Goal: Task Accomplishment & Management: Manage account settings

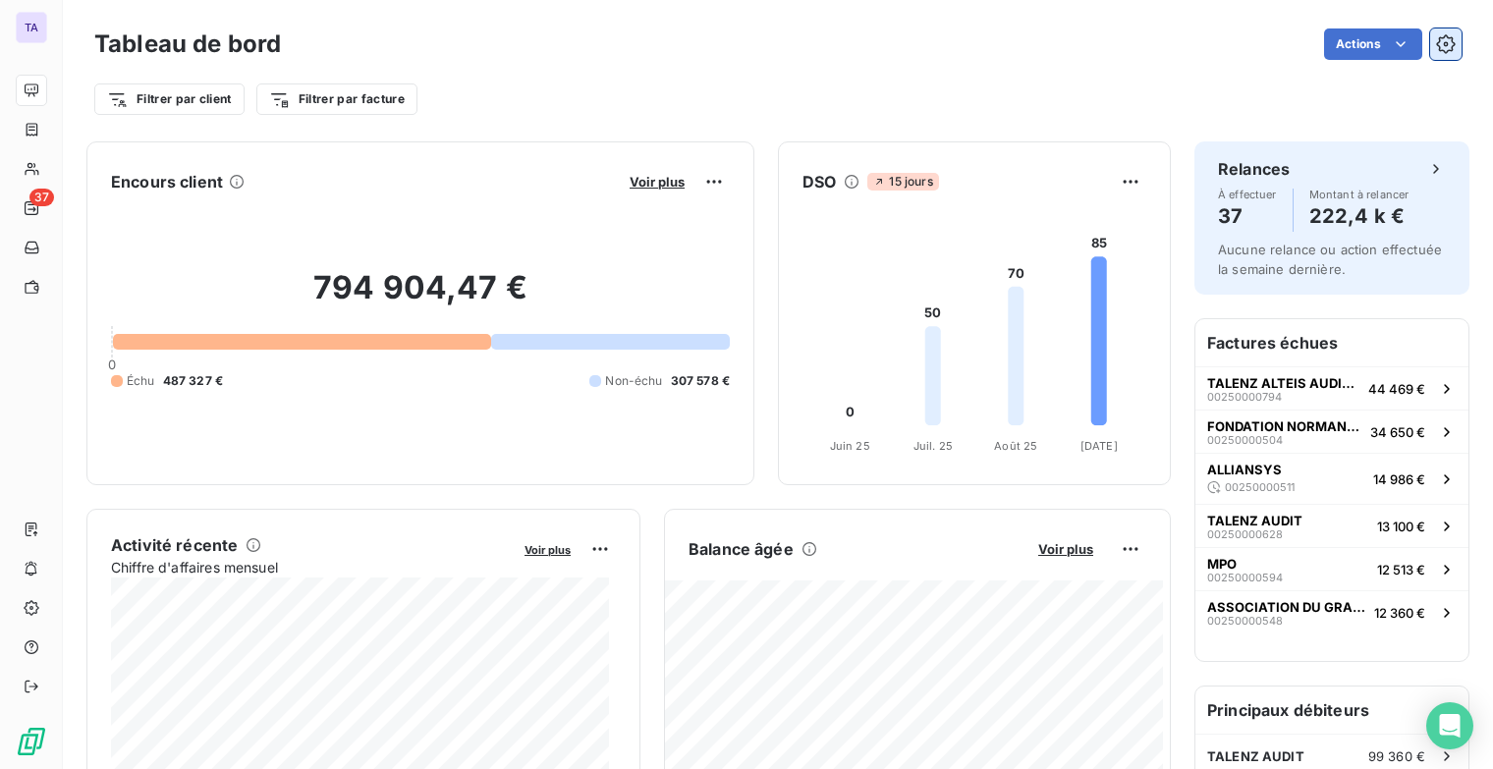
click at [1436, 42] on icon "button" at bounding box center [1446, 44] width 20 height 20
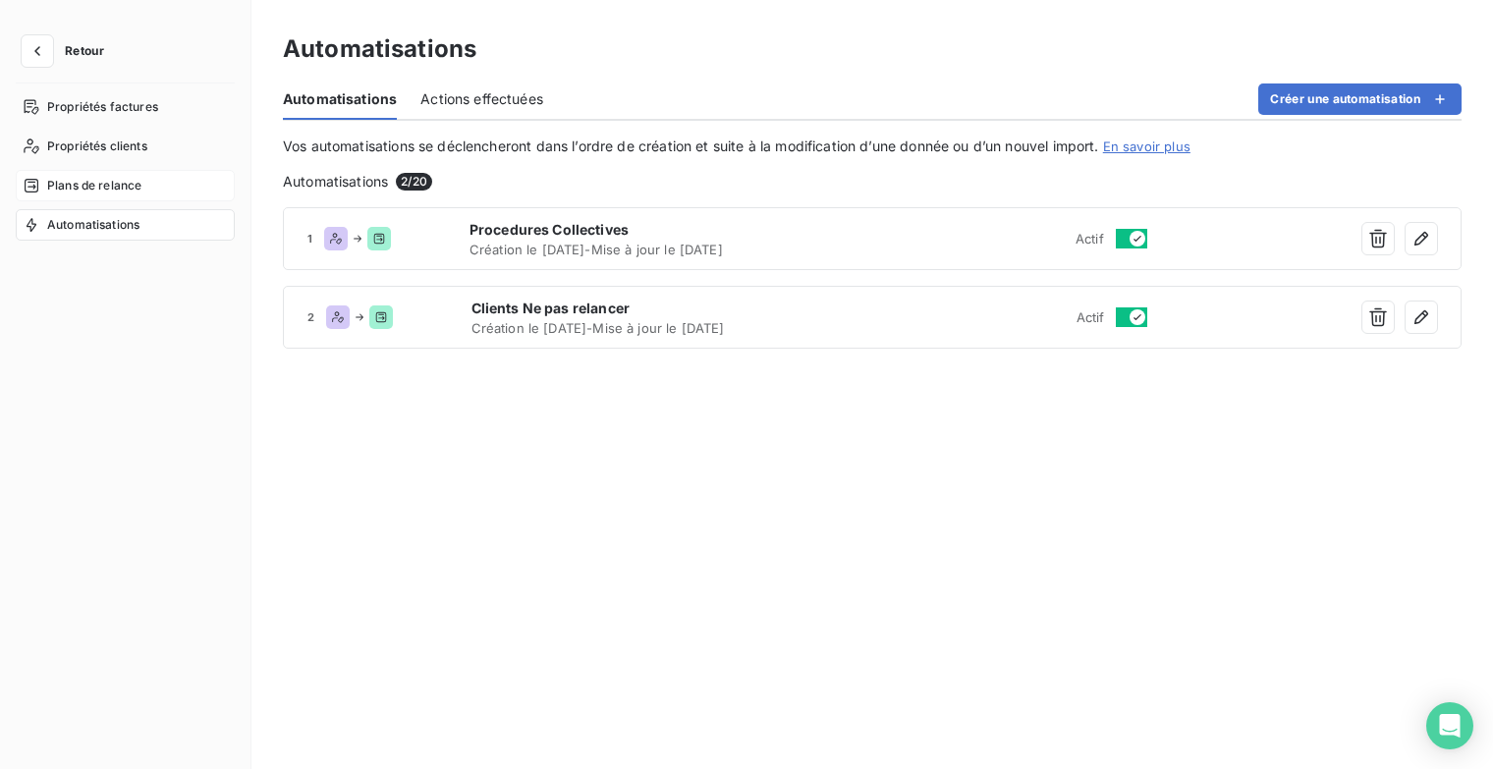
click at [90, 184] on span "Plans de relance" at bounding box center [94, 186] width 94 height 18
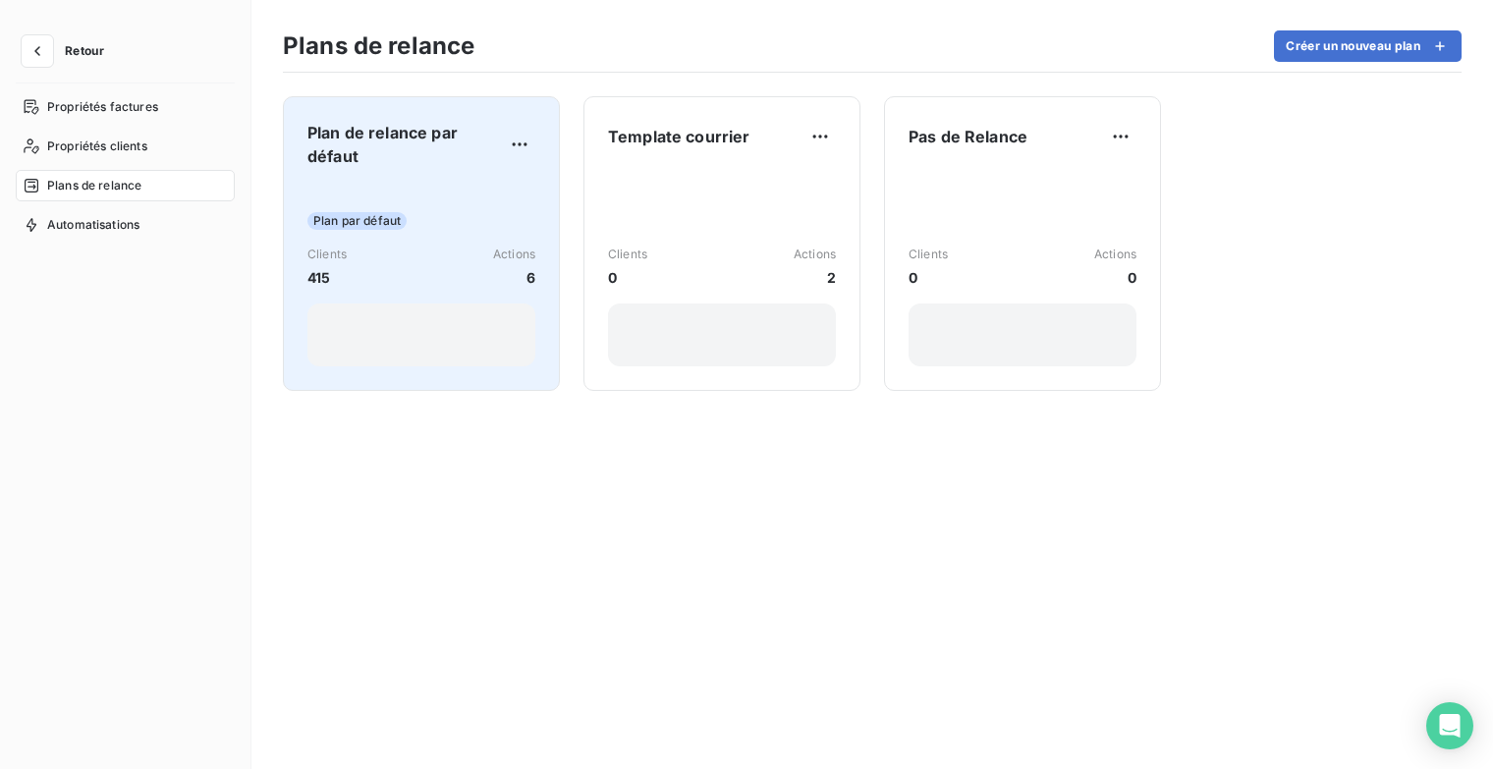
click at [503, 193] on div "Plan par défaut Clients 415 Actions 6" at bounding box center [421, 275] width 228 height 183
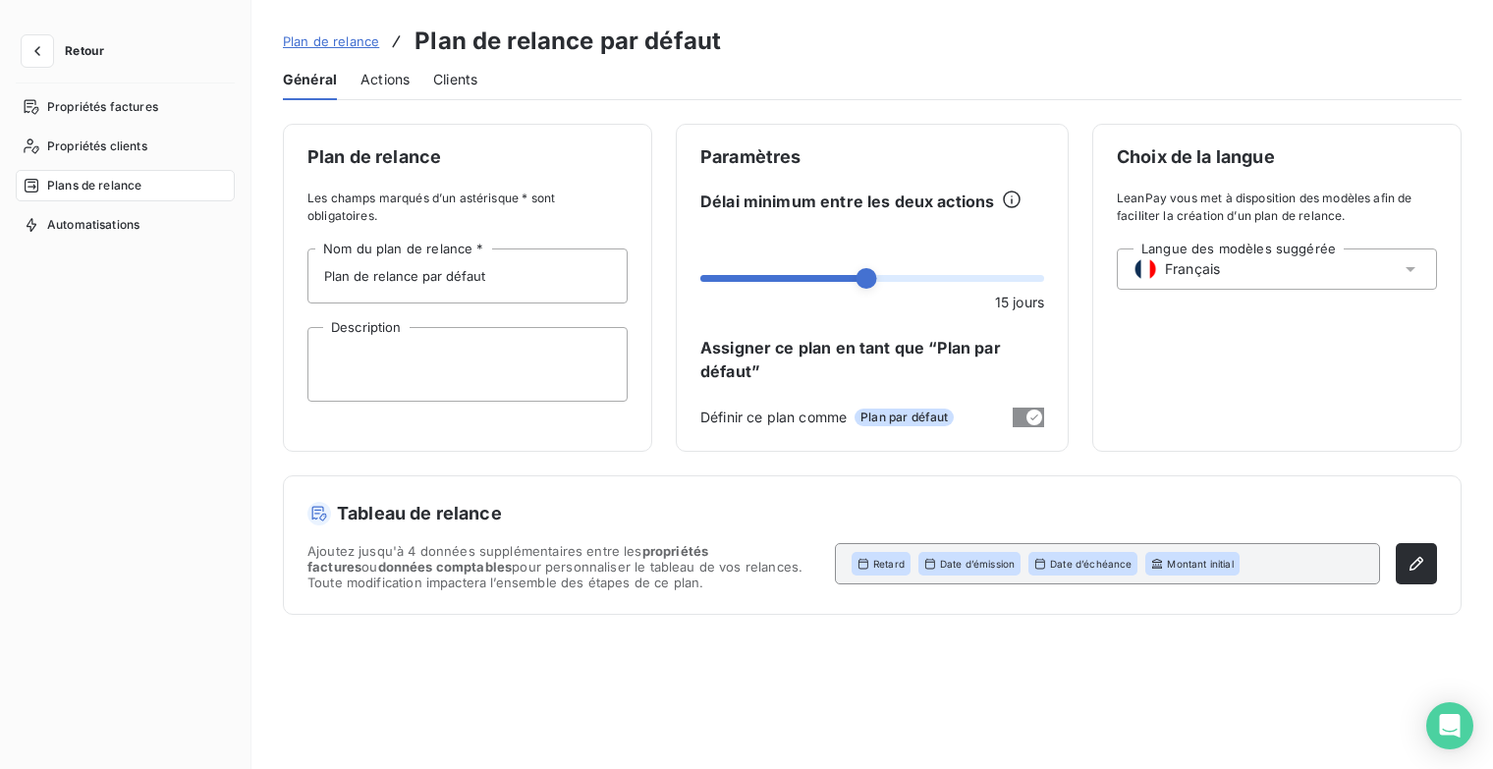
drag, startPoint x: 381, startPoint y: 83, endPoint x: 413, endPoint y: 87, distance: 31.8
click at [380, 82] on span "Actions" at bounding box center [385, 80] width 49 height 20
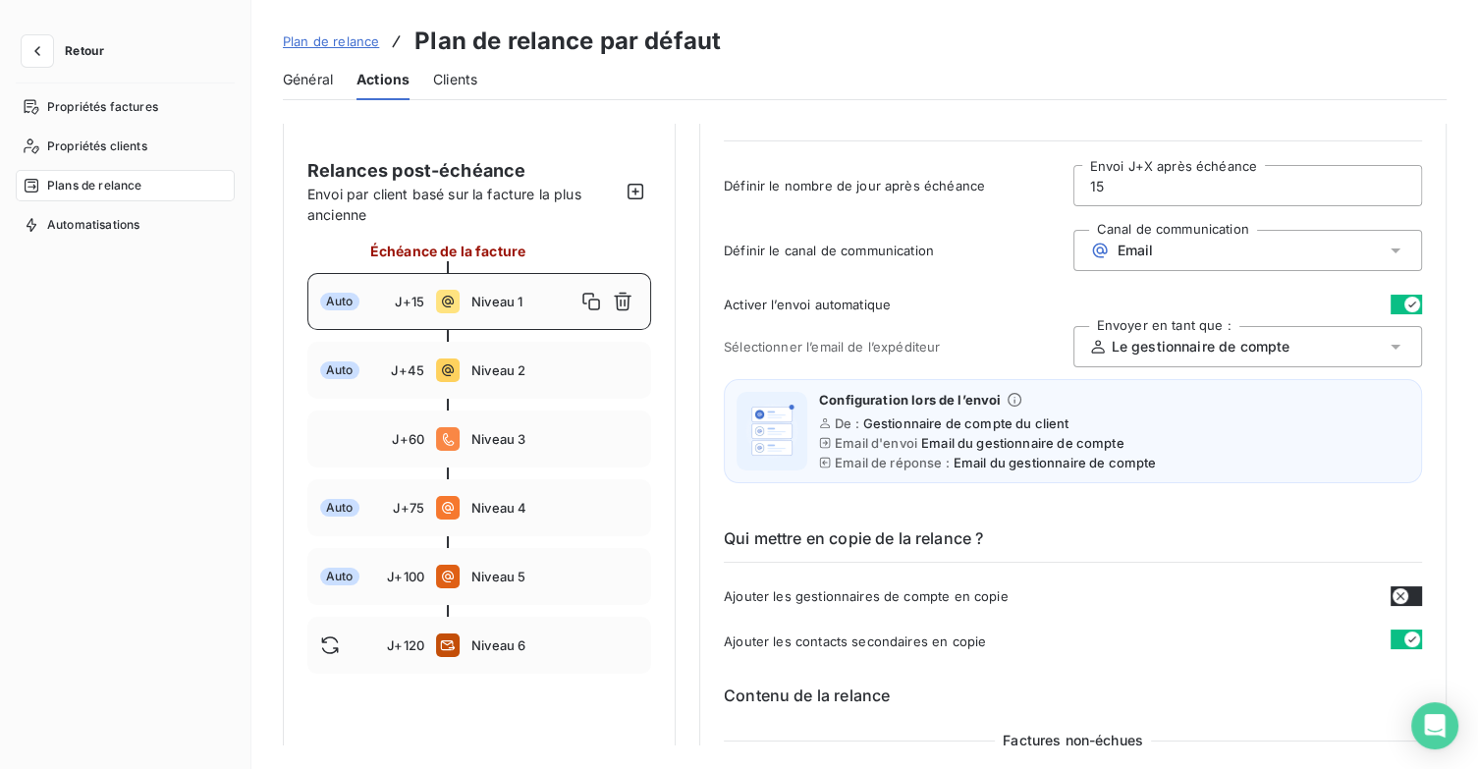
scroll to position [196, 0]
